Goal: Information Seeking & Learning: Learn about a topic

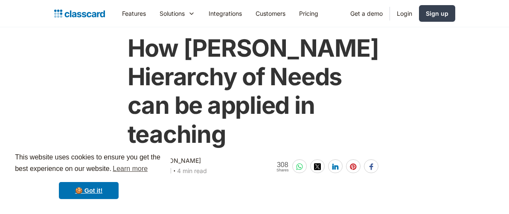
scroll to position [44, 0]
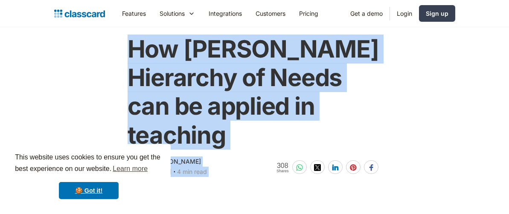
drag, startPoint x: 129, startPoint y: 45, endPoint x: 269, endPoint y: 169, distance: 186.9
click at [269, 169] on div "How [PERSON_NAME] Hierarchy of Needs can be applied in teaching [PERSON_NAME] […" at bounding box center [255, 102] width 260 height 152
copy div "How [PERSON_NAME] Hierarchy of Needs can be applied in teaching [PERSON_NAME] […"
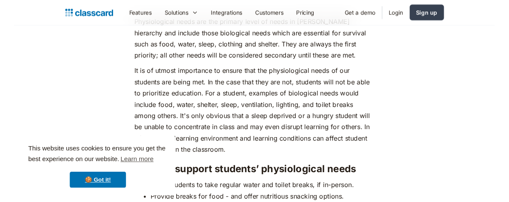
scroll to position [1208, 0]
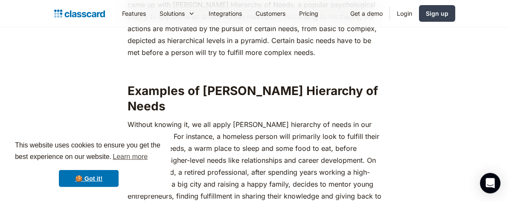
scroll to position [511, 0]
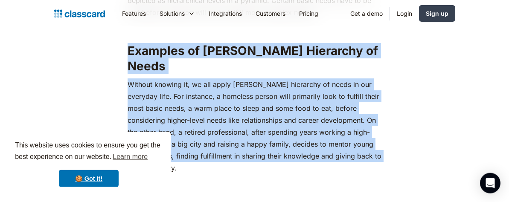
drag, startPoint x: 128, startPoint y: 48, endPoint x: 352, endPoint y: 151, distance: 246.8
click at [75, 176] on link "🍪 Got it!" at bounding box center [89, 178] width 60 height 17
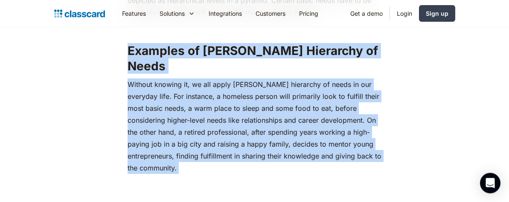
drag, startPoint x: 128, startPoint y: 51, endPoint x: 190, endPoint y: 111, distance: 86.4
copy div "Examples of [PERSON_NAME] Hierarchy of Needs ‍Without knowing it, we all apply …"
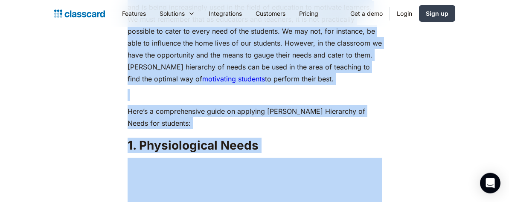
scroll to position [919, 0]
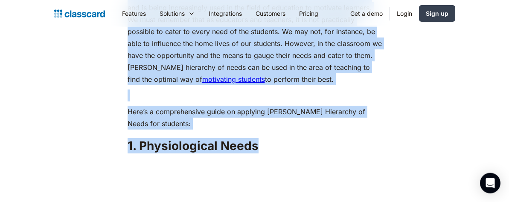
drag, startPoint x: 128, startPoint y: 50, endPoint x: 286, endPoint y: 130, distance: 177.4
copy div "Importance of [PERSON_NAME] Hierarchy of Needs in Education Over the years, [PE…"
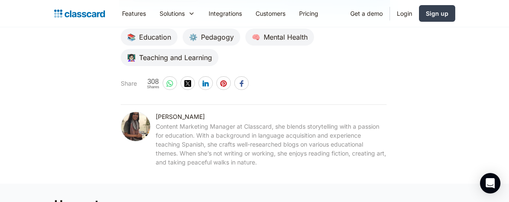
scroll to position [4232, 0]
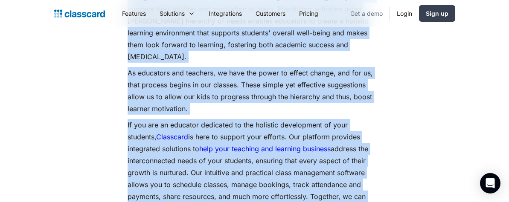
drag, startPoint x: 128, startPoint y: 78, endPoint x: 348, endPoint y: 18, distance: 228.0
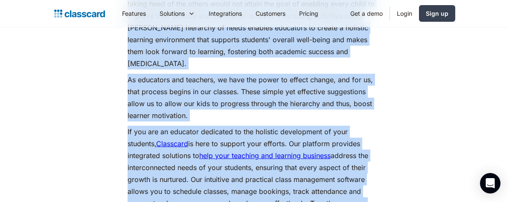
copy div "Loremipsumdol sitam con adi elitsed doeiu te incid ut Labore'e doloremag ali en…"
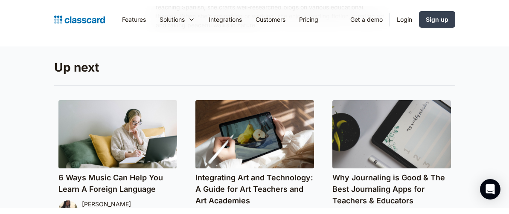
scroll to position [4505, 0]
